Goal: Task Accomplishment & Management: Manage account settings

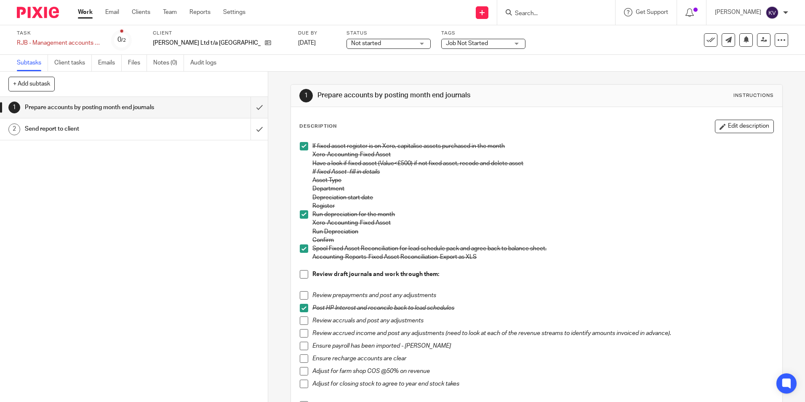
click at [81, 13] on link "Work" at bounding box center [85, 12] width 15 height 8
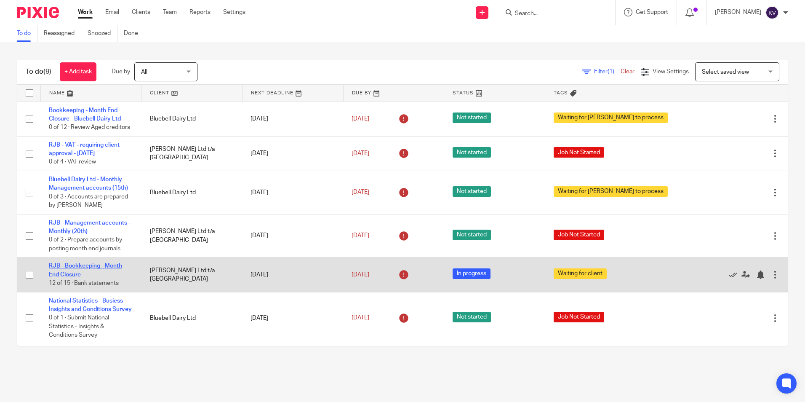
click at [78, 267] on link "RJB - Bookkeeping - Month End Closure" at bounding box center [85, 270] width 73 height 14
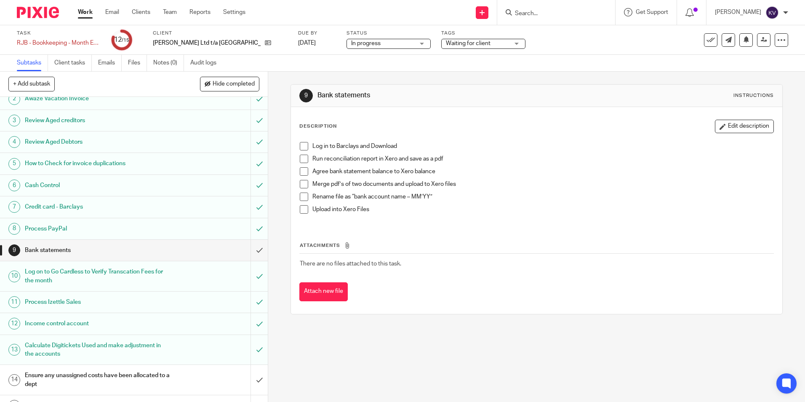
scroll to position [54, 0]
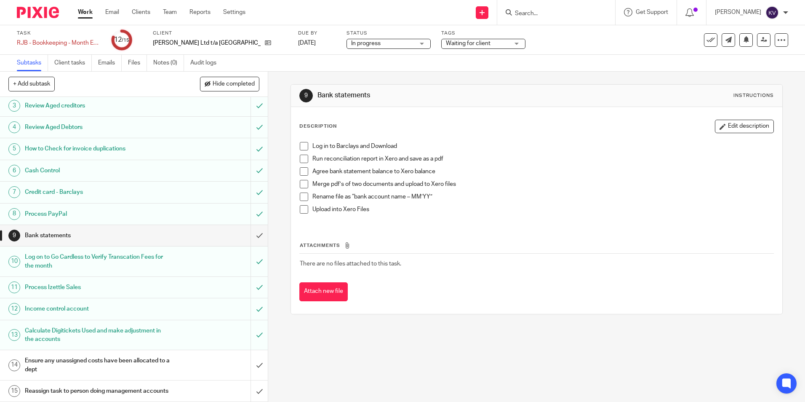
click at [64, 357] on h1 "Ensure any unassigned costs have been allocated to a dept" at bounding box center [97, 364] width 145 height 21
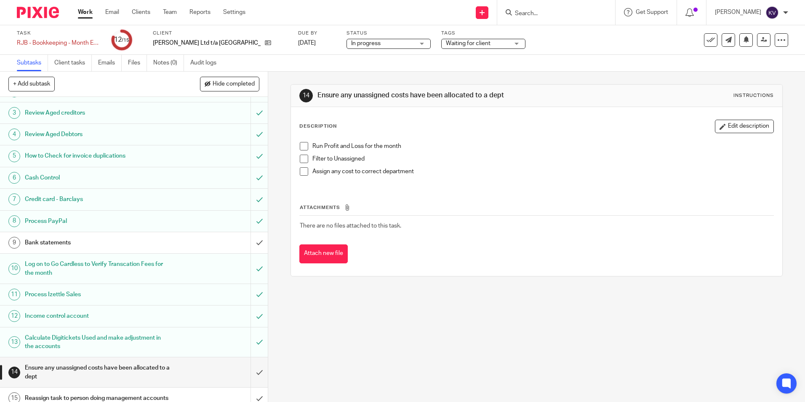
scroll to position [54, 0]
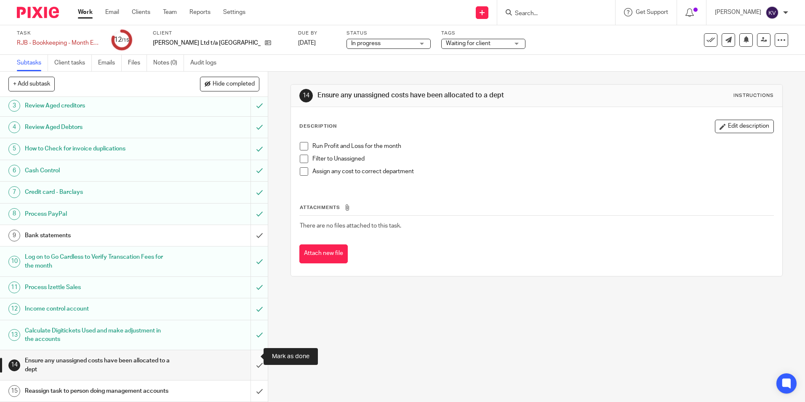
click at [251, 355] on input "submit" at bounding box center [134, 365] width 268 height 30
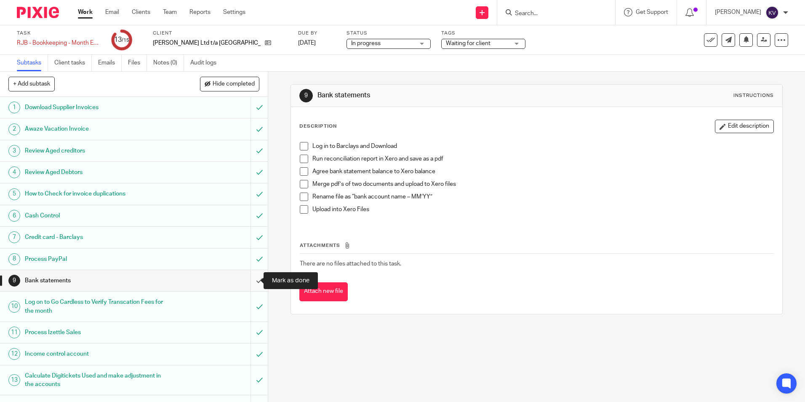
click at [248, 277] on input "submit" at bounding box center [134, 280] width 268 height 21
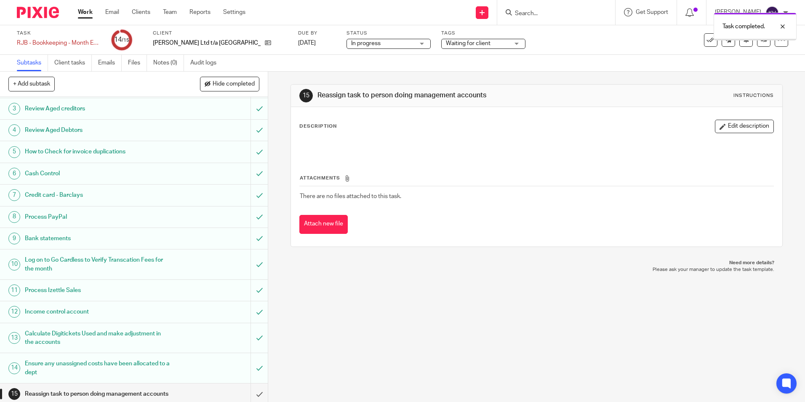
scroll to position [54, 0]
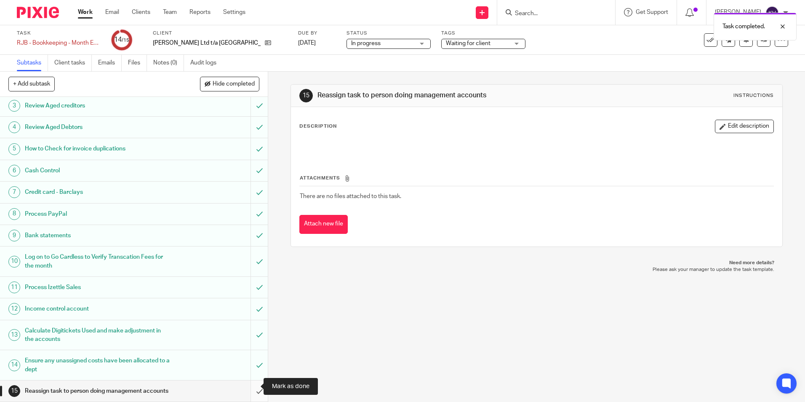
click at [249, 386] on input "submit" at bounding box center [134, 390] width 268 height 21
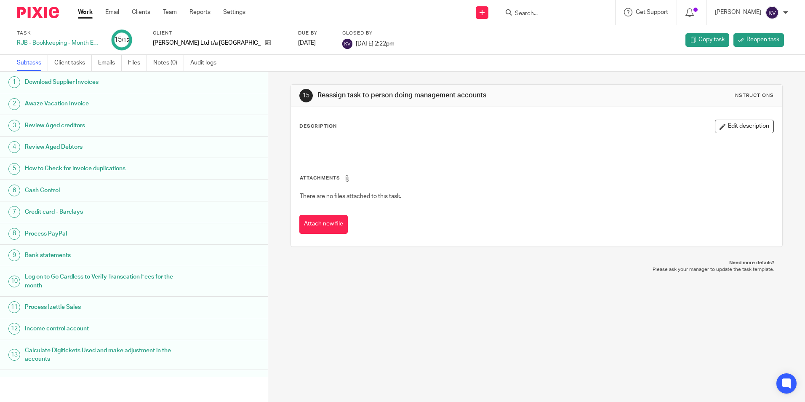
click at [86, 8] on link "Work" at bounding box center [85, 12] width 15 height 8
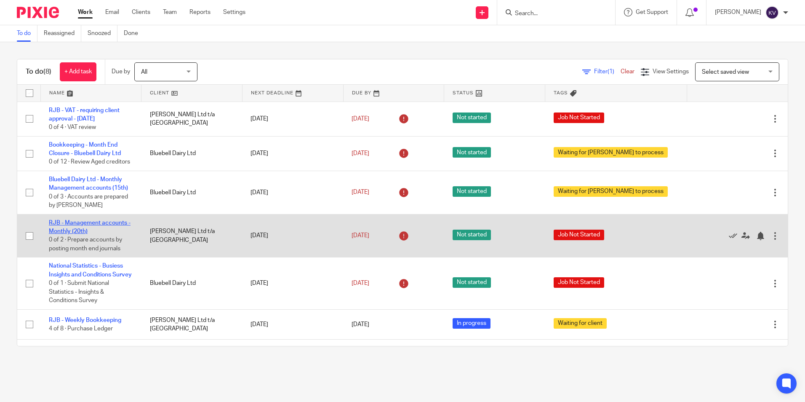
click at [72, 220] on link "RJB - Management accounts - Monthly (20th)" at bounding box center [90, 227] width 82 height 14
